Goal: Task Accomplishment & Management: Use online tool/utility

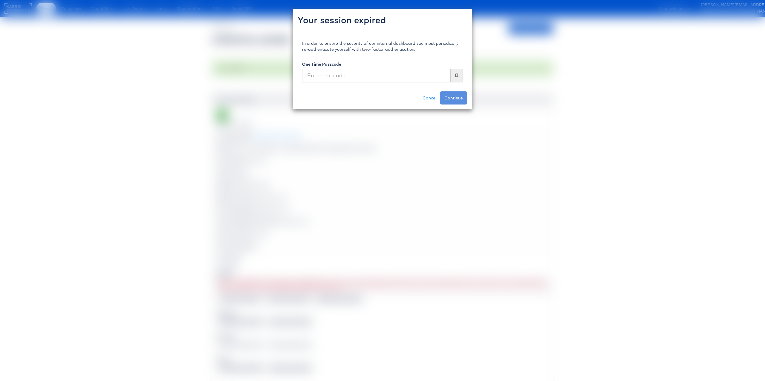
scroll to position [25, 0]
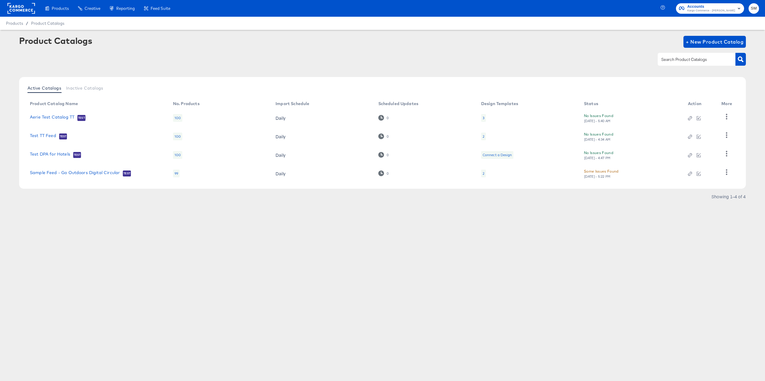
click at [24, 12] on rect at bounding box center [20, 8] width 27 height 11
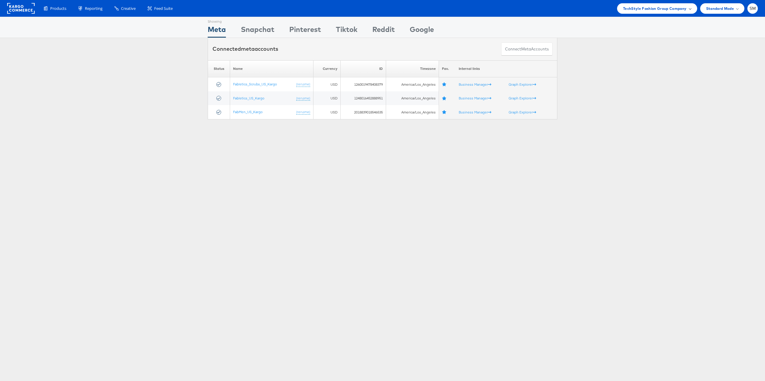
click at [647, 10] on span "TechStyle Fashion Group Company" at bounding box center [655, 8] width 64 height 6
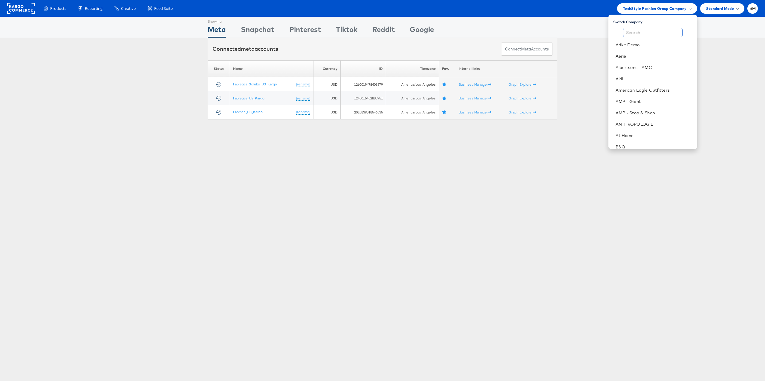
click at [635, 31] on input "text" at bounding box center [652, 33] width 59 height 10
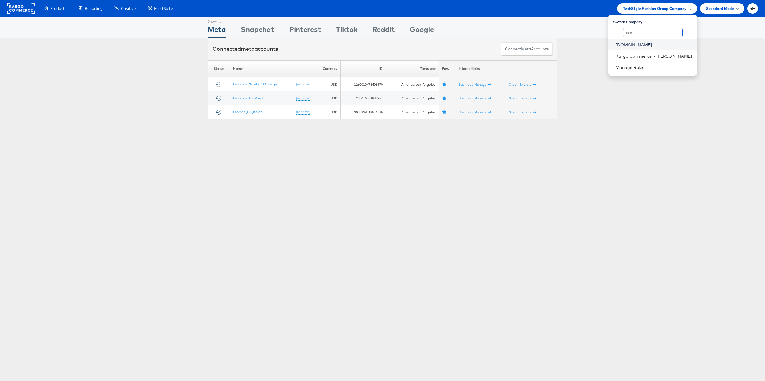
type input "car"
click at [616, 44] on link "Cars.com" at bounding box center [654, 45] width 77 height 6
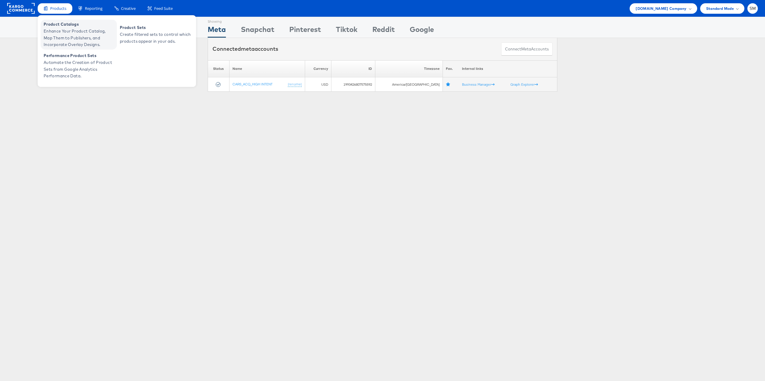
click at [60, 33] on span "Enhance Your Product Catalog, Map Them to Publishers, and Incorporate Overlay D…" at bounding box center [80, 38] width 72 height 20
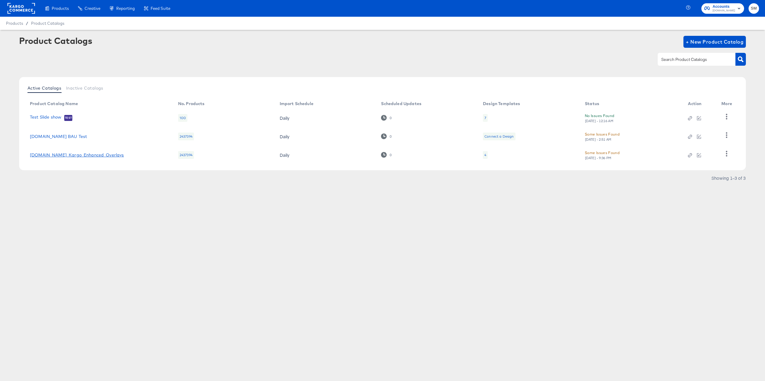
click at [59, 156] on link "[DOMAIN_NAME]_Kargo_Enhanced_Overlays" at bounding box center [77, 155] width 94 height 5
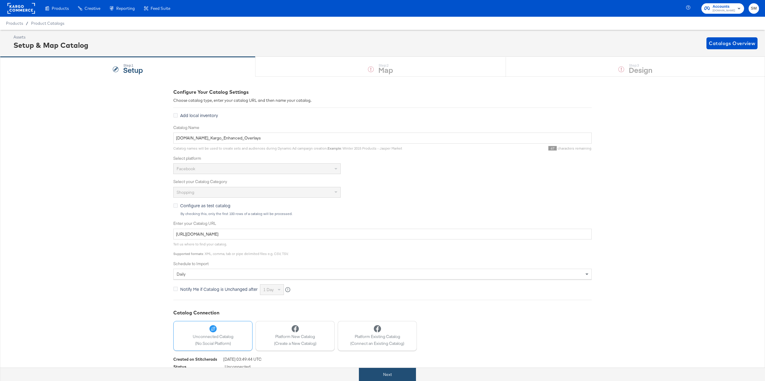
drag, startPoint x: 397, startPoint y: 371, endPoint x: 387, endPoint y: 368, distance: 10.4
click at [397, 371] on button "Next" at bounding box center [387, 374] width 57 height 13
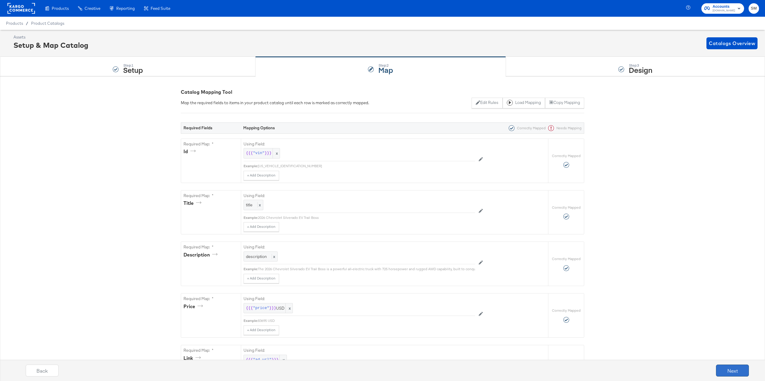
click at [735, 372] on button "Next" at bounding box center [732, 371] width 33 height 12
